Goal: Find specific page/section: Find specific page/section

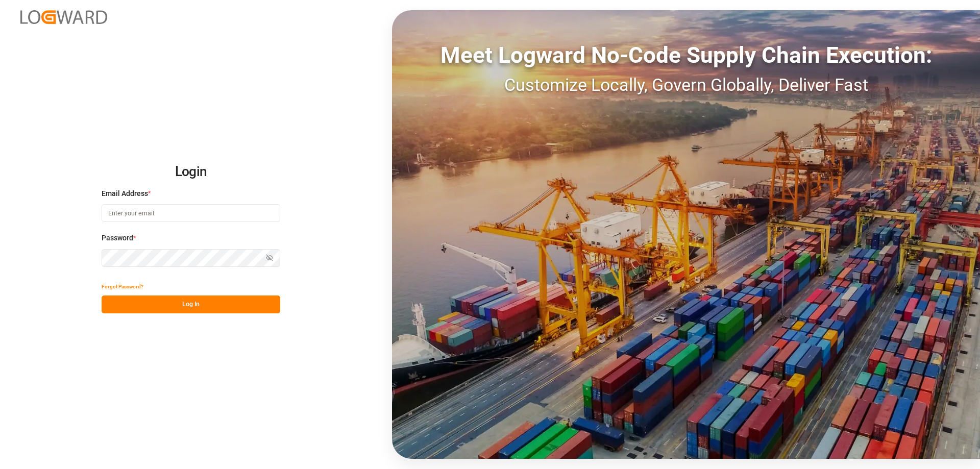
type input "[PERSON_NAME][EMAIL_ADDRESS][DOMAIN_NAME]"
click at [217, 307] on button "Log In" at bounding box center [191, 305] width 179 height 18
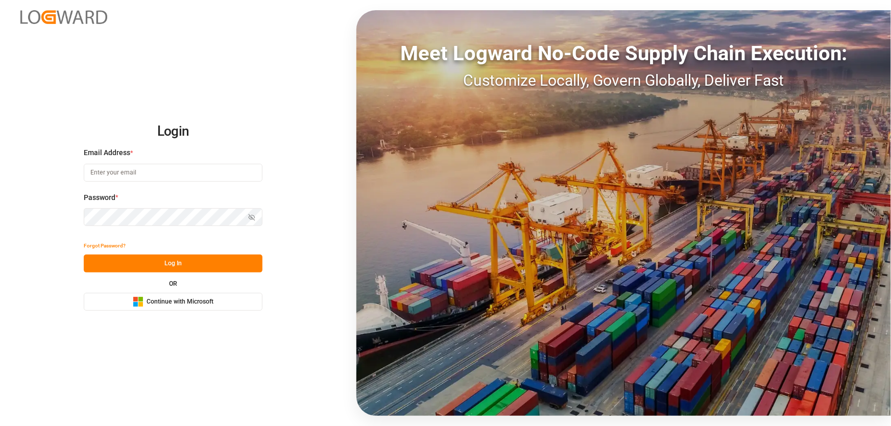
type input "[PERSON_NAME][EMAIL_ADDRESS][DOMAIN_NAME]"
click at [184, 270] on button "Log In" at bounding box center [173, 264] width 179 height 18
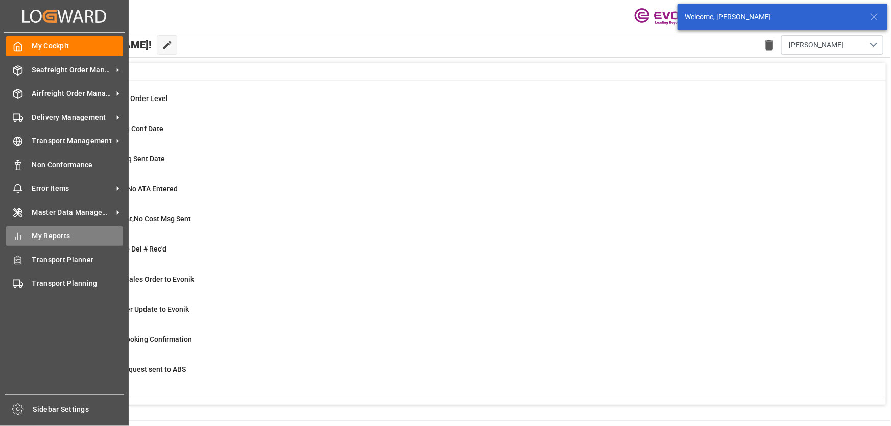
click at [25, 240] on div "My Reports My Reports" at bounding box center [64, 236] width 117 height 20
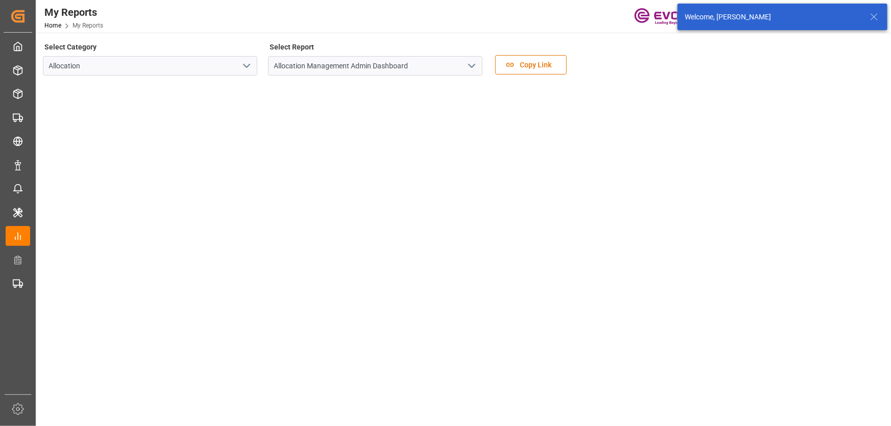
click at [243, 65] on polyline "open menu" at bounding box center [246, 65] width 6 height 3
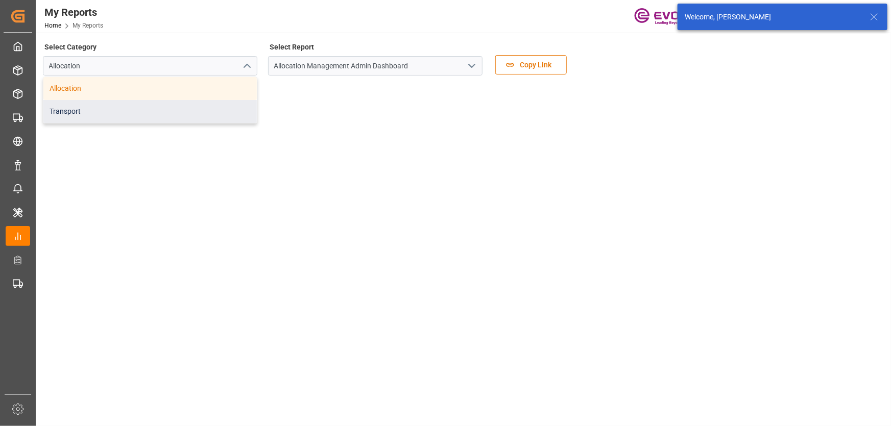
click at [199, 104] on div "Transport" at bounding box center [149, 111] width 213 height 23
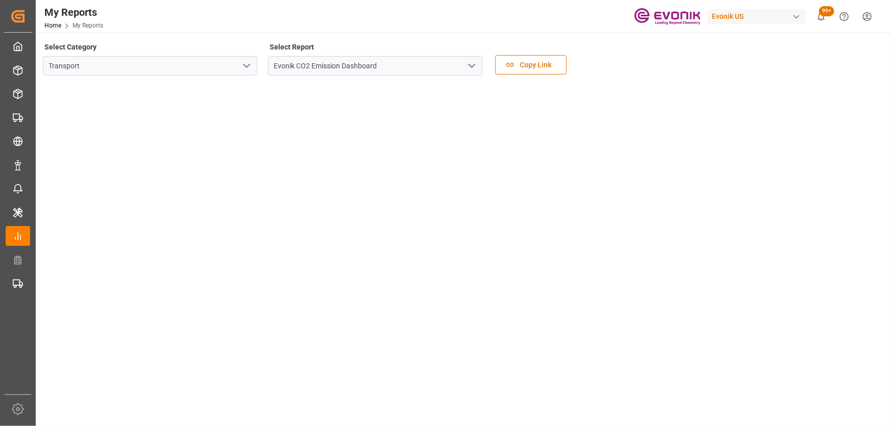
click at [476, 67] on icon "open menu" at bounding box center [472, 66] width 12 height 12
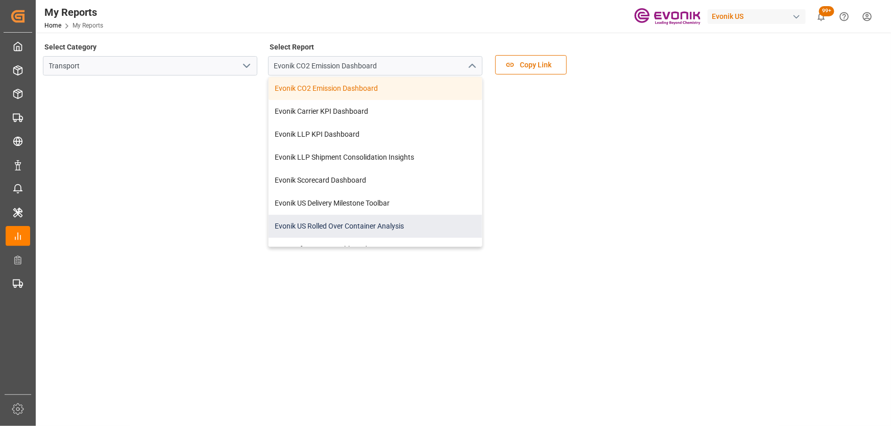
click at [371, 221] on div "Evonik US Rolled Over Container Analysis" at bounding box center [375, 226] width 213 height 23
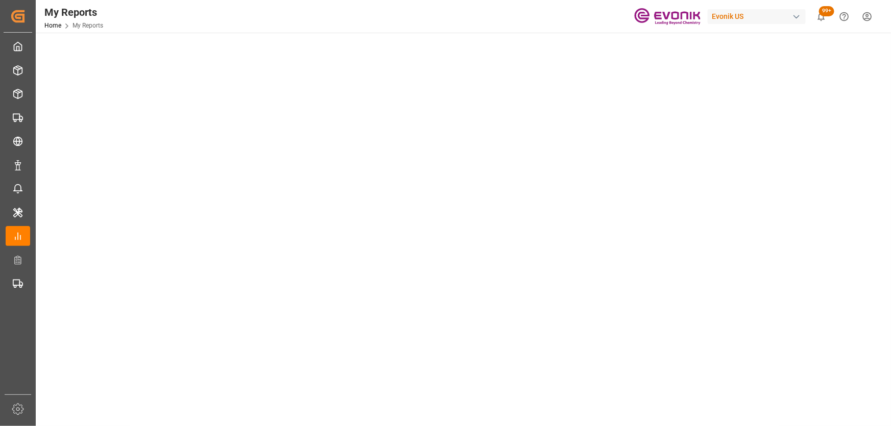
scroll to position [408, 0]
click at [819, 203] on tableau-viz at bounding box center [462, 65] width 837 height 781
click at [819, 203] on tableau-viz at bounding box center [462, 10] width 837 height 781
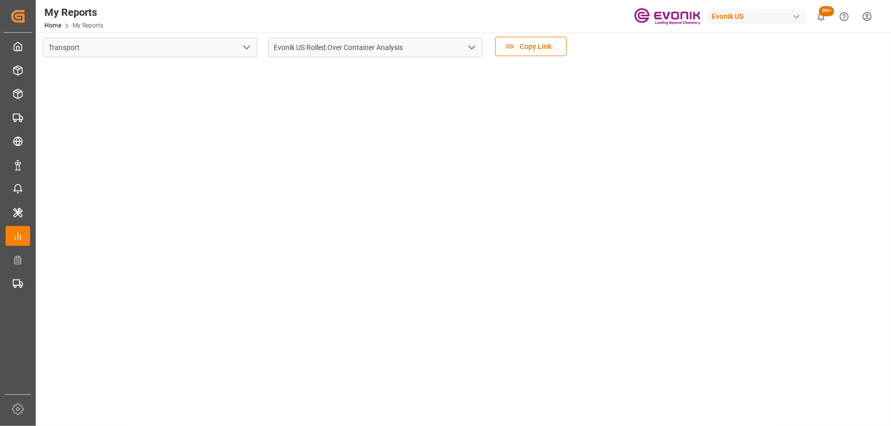
scroll to position [0, 0]
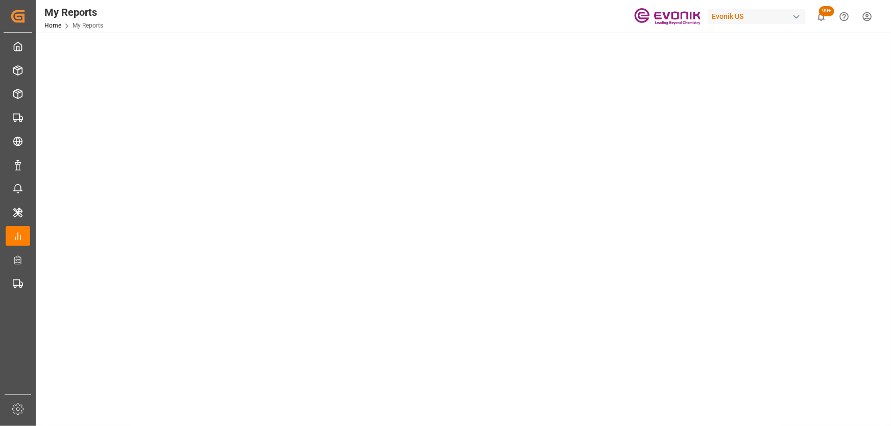
scroll to position [371, 0]
click at [810, 186] on tableau-viz at bounding box center [462, 103] width 837 height 781
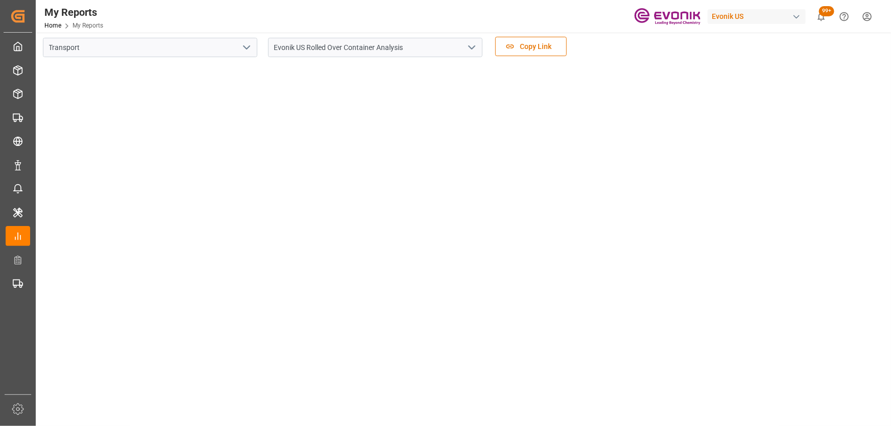
scroll to position [0, 0]
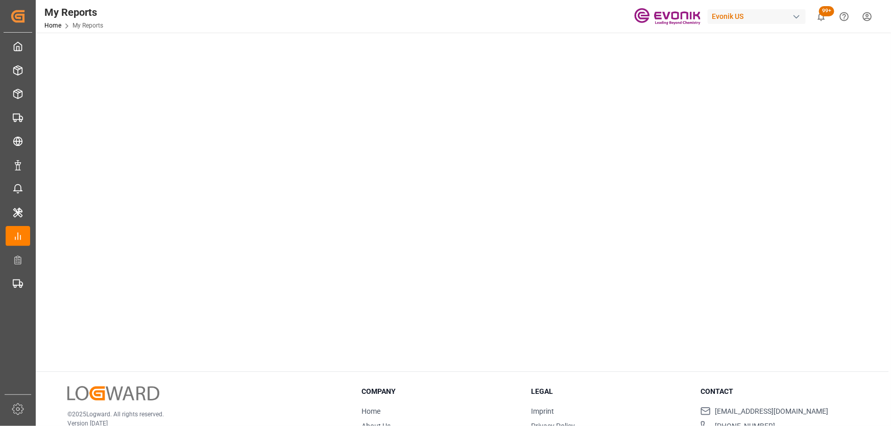
scroll to position [538, 0]
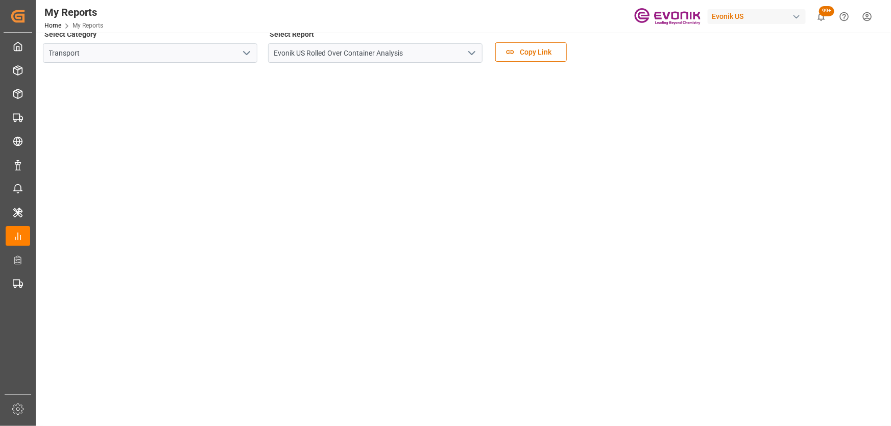
scroll to position [0, 0]
